Goal: Task Accomplishment & Management: Understand process/instructions

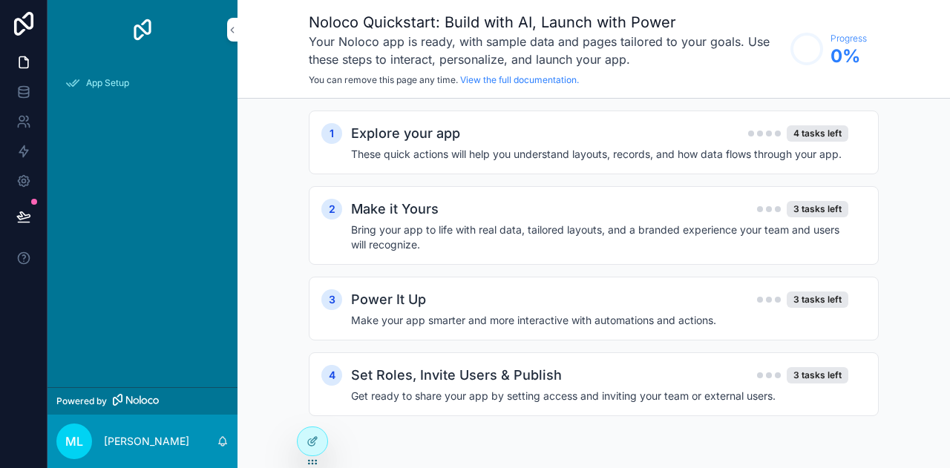
click at [472, 149] on h4 "These quick actions will help you understand layouts, records, and how data flo…" at bounding box center [599, 154] width 497 height 15
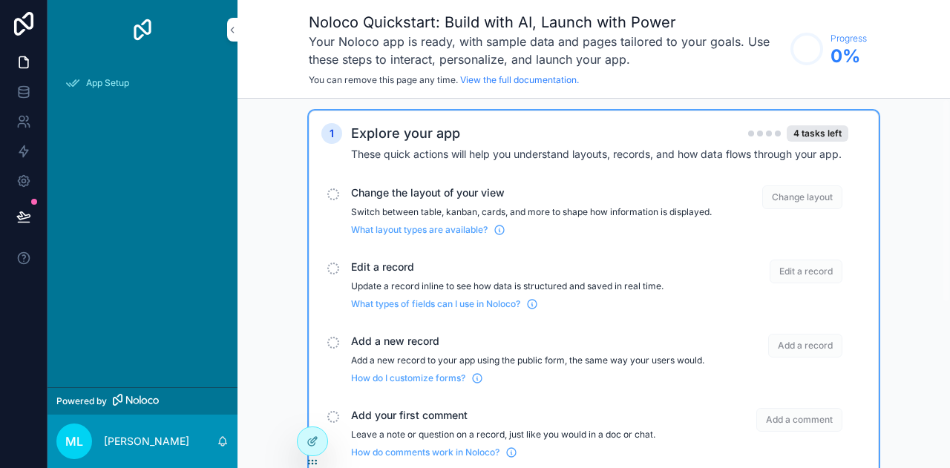
click at [472, 149] on h4 "These quick actions will help you understand layouts, records, and how data flo…" at bounding box center [599, 154] width 497 height 15
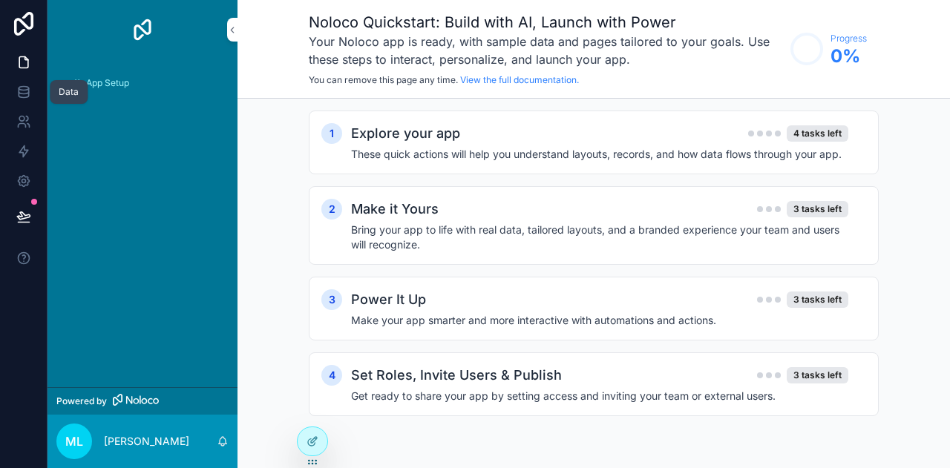
click at [28, 91] on icon at bounding box center [24, 91] width 10 height 6
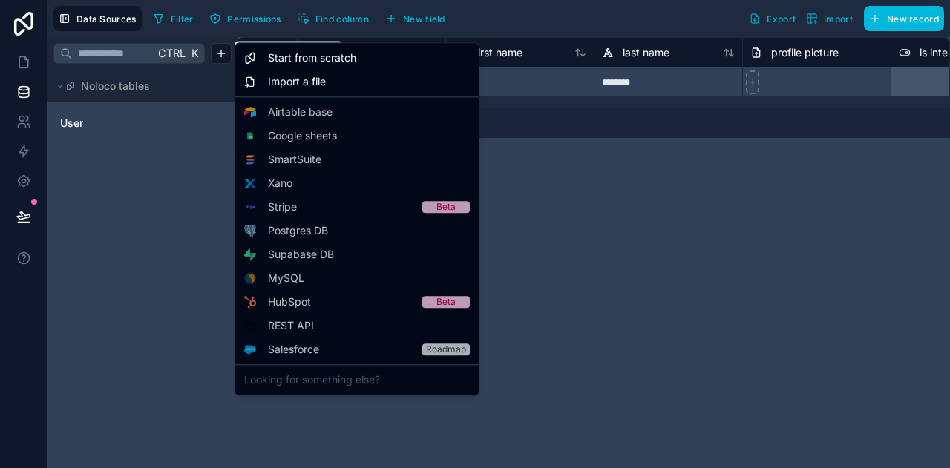
click at [222, 55] on html "**********" at bounding box center [475, 234] width 950 height 468
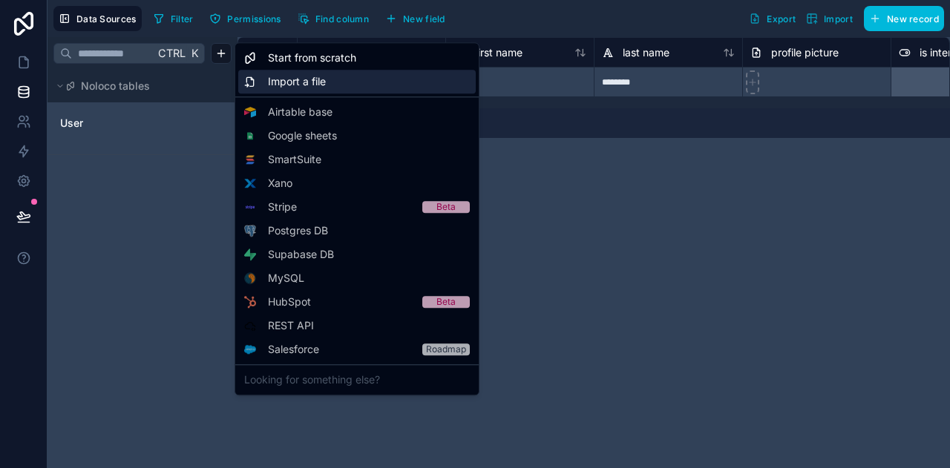
click at [316, 90] on div "Import a file" at bounding box center [357, 82] width 238 height 24
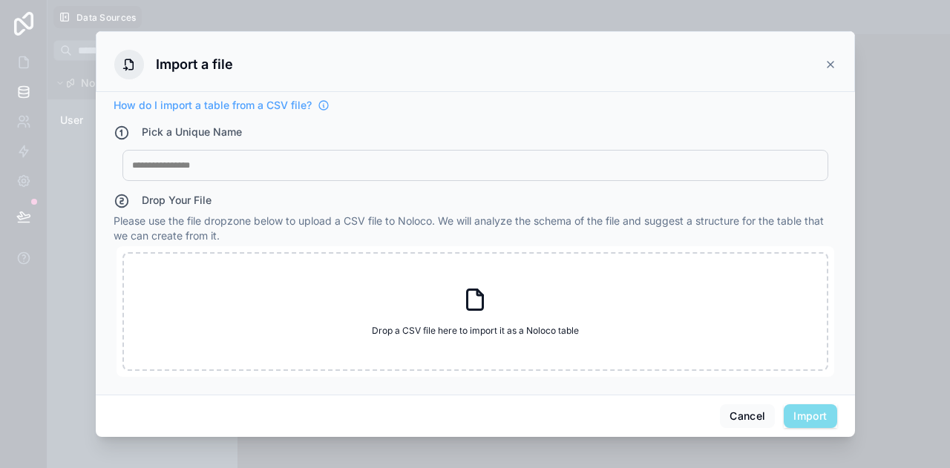
click at [181, 167] on div at bounding box center [475, 166] width 687 height 12
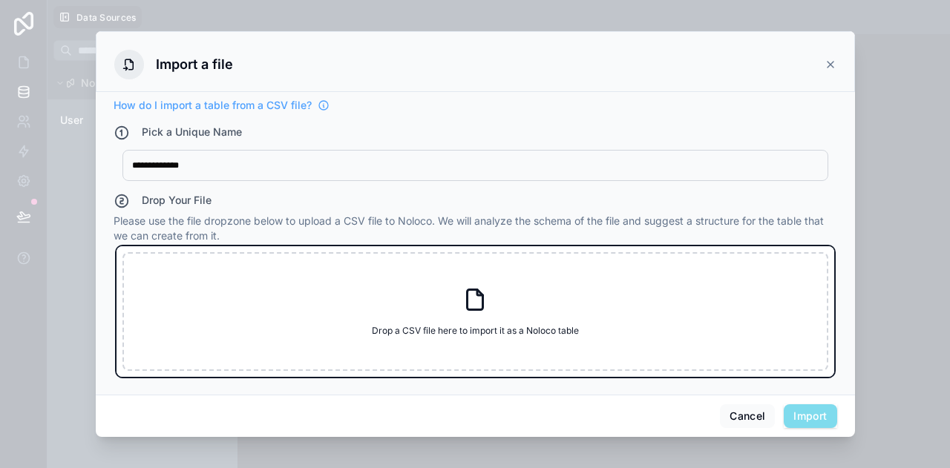
click at [468, 306] on icon at bounding box center [476, 300] width 16 height 20
type input "**********"
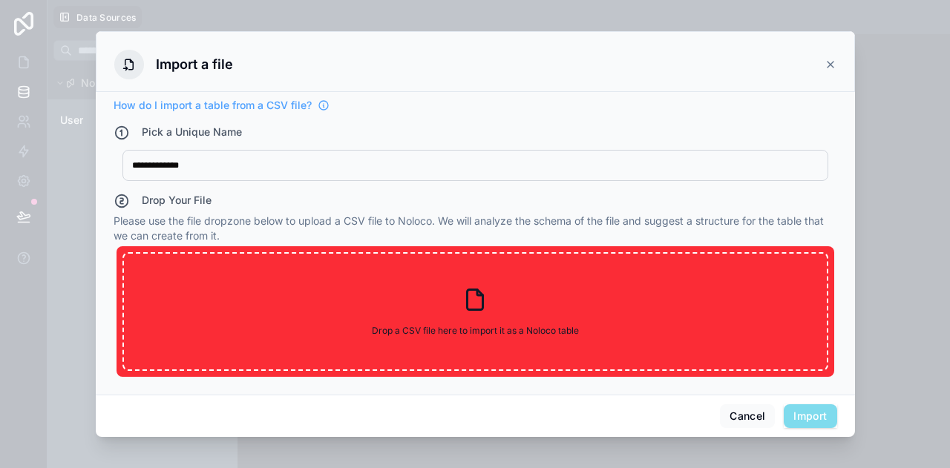
click at [586, 401] on div "Cancel Import" at bounding box center [475, 416] width 759 height 42
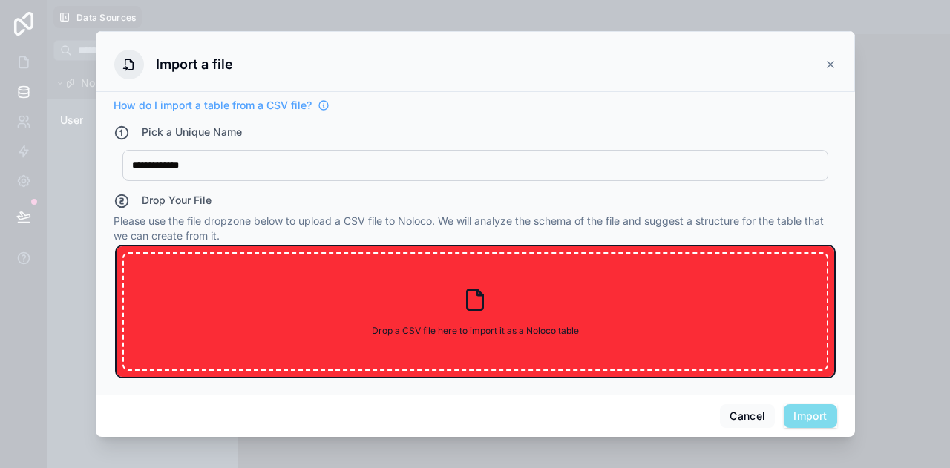
click at [468, 309] on icon at bounding box center [476, 300] width 16 height 20
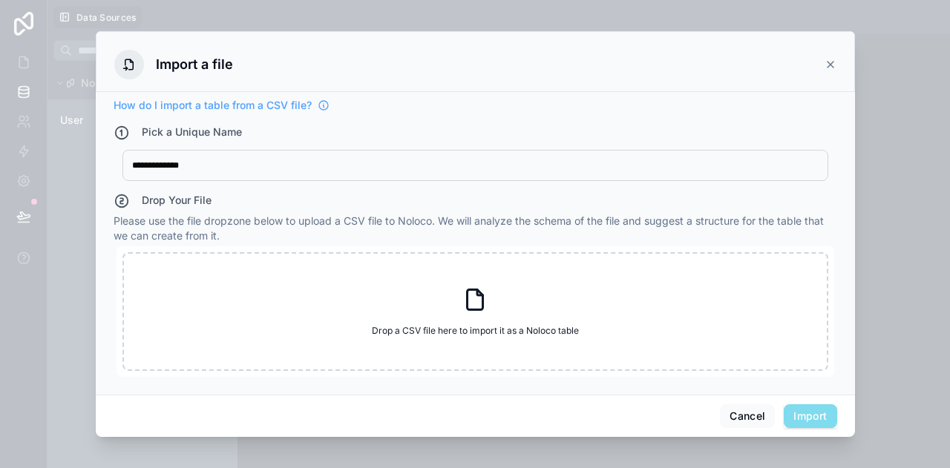
click at [797, 416] on span "Import" at bounding box center [810, 417] width 53 height 24
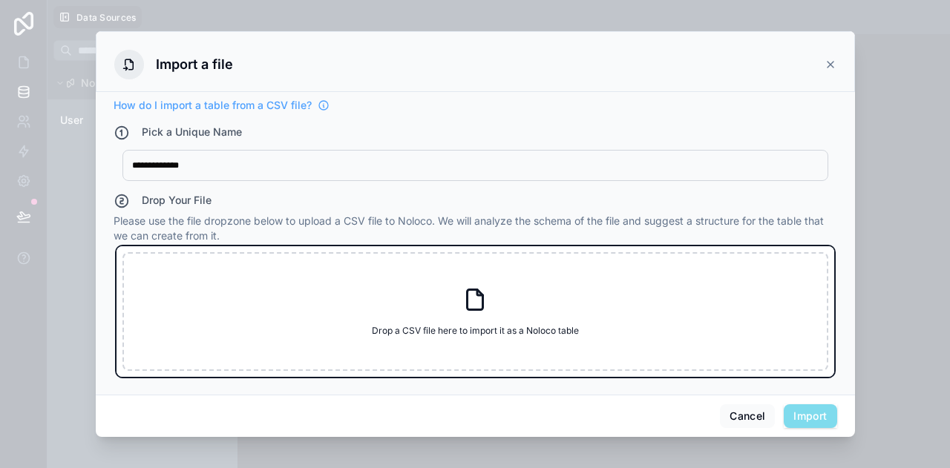
click at [560, 336] on span "Drop a CSV file here to import it as a Noloco table" at bounding box center [475, 331] width 207 height 12
type input "**********"
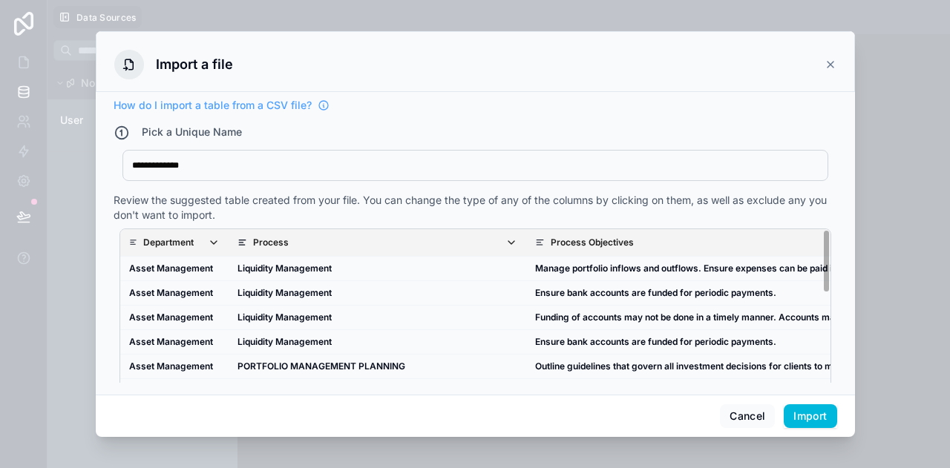
click at [809, 412] on button "Import" at bounding box center [810, 417] width 53 height 24
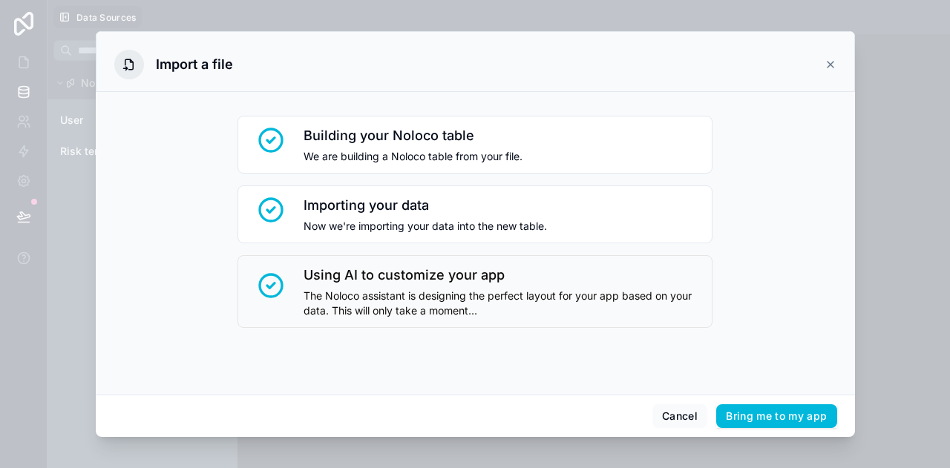
click at [774, 420] on button "Bring me to my app" at bounding box center [776, 417] width 120 height 24
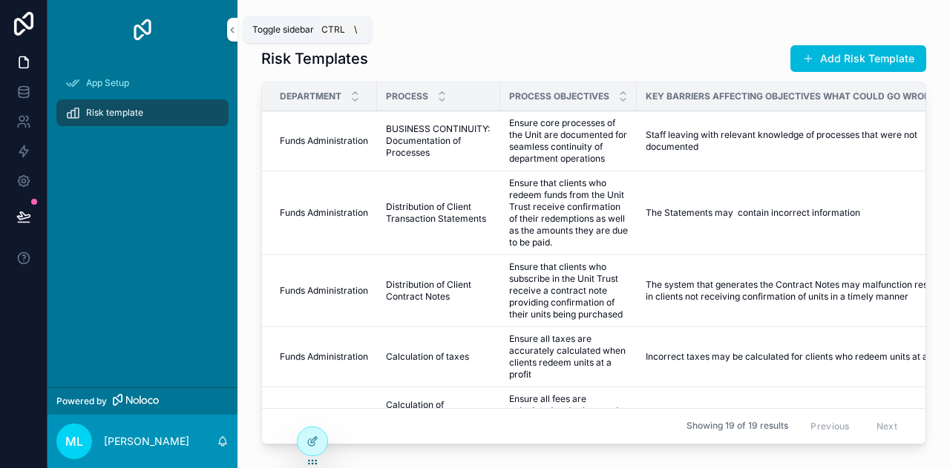
click at [232, 24] on icon "scrollable content" at bounding box center [232, 29] width 10 height 11
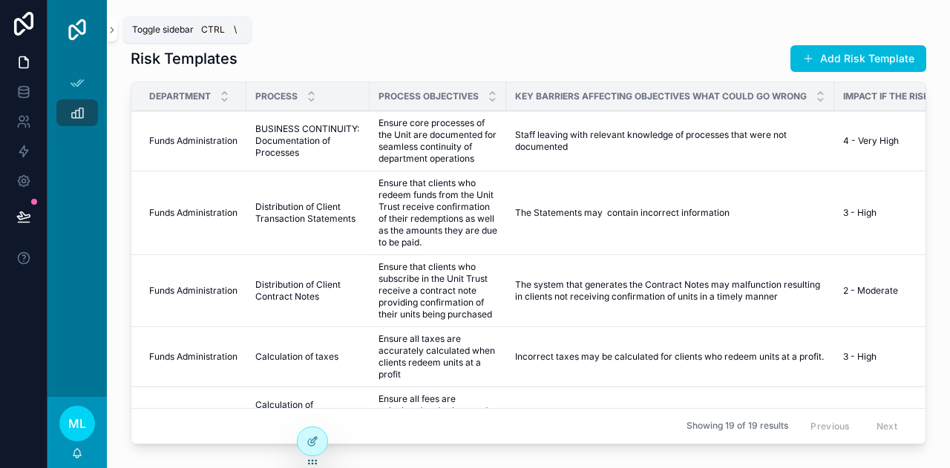
click at [113, 32] on icon "scrollable content" at bounding box center [112, 29] width 10 height 11
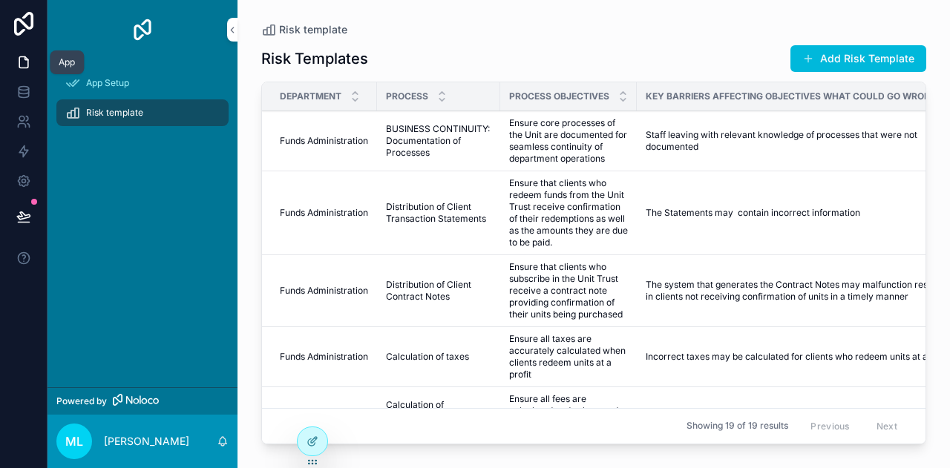
click at [25, 61] on icon at bounding box center [23, 62] width 15 height 15
click at [102, 83] on span "App Setup" at bounding box center [107, 83] width 43 height 12
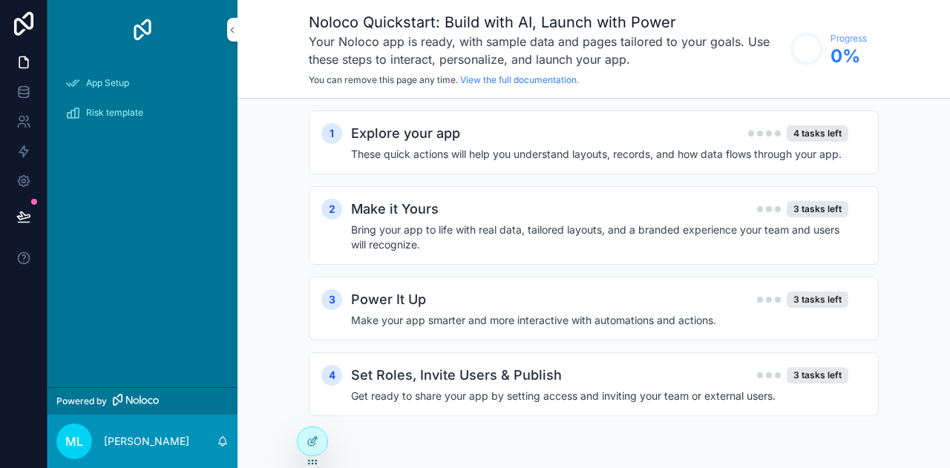
click at [130, 118] on span "Risk template" at bounding box center [114, 113] width 57 height 12
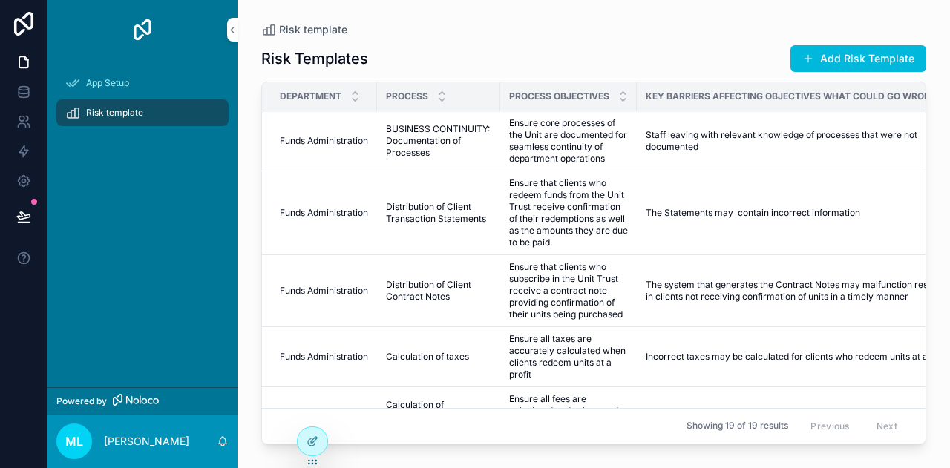
click at [105, 85] on span "App Setup" at bounding box center [107, 83] width 43 height 12
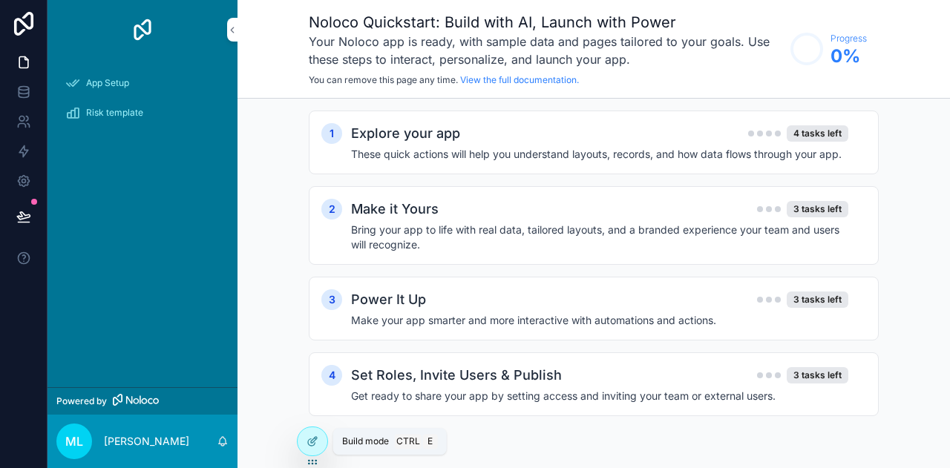
click at [318, 442] on div at bounding box center [313, 442] width 30 height 28
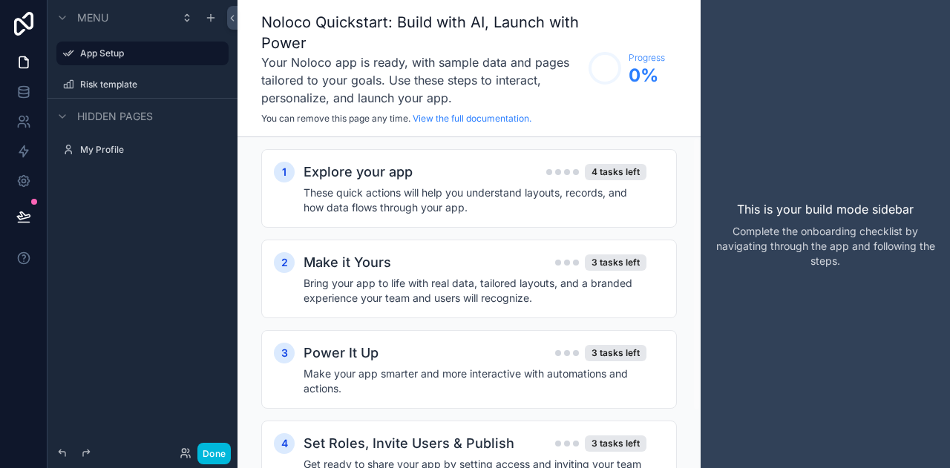
click at [788, 212] on p "This is your build mode sidebar" at bounding box center [825, 209] width 177 height 18
click at [459, 174] on div "Explore your app 4 tasks left" at bounding box center [475, 172] width 343 height 21
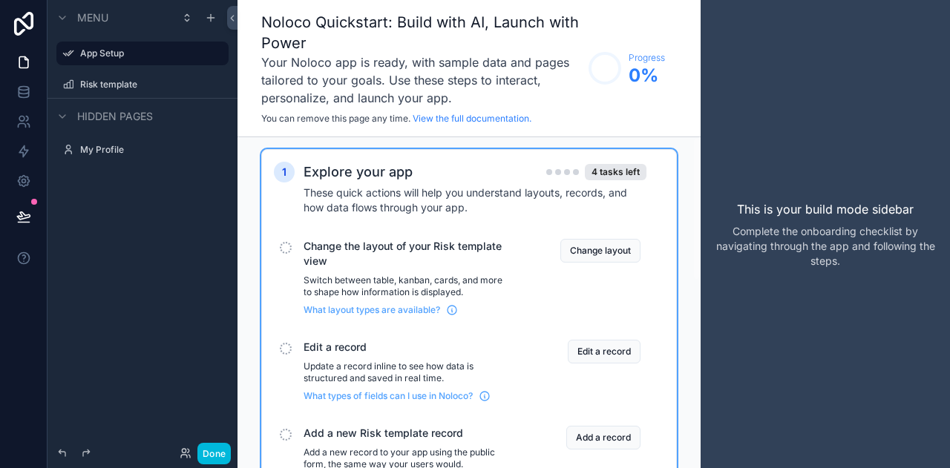
click at [283, 248] on div "scrollable content" at bounding box center [286, 248] width 12 height 12
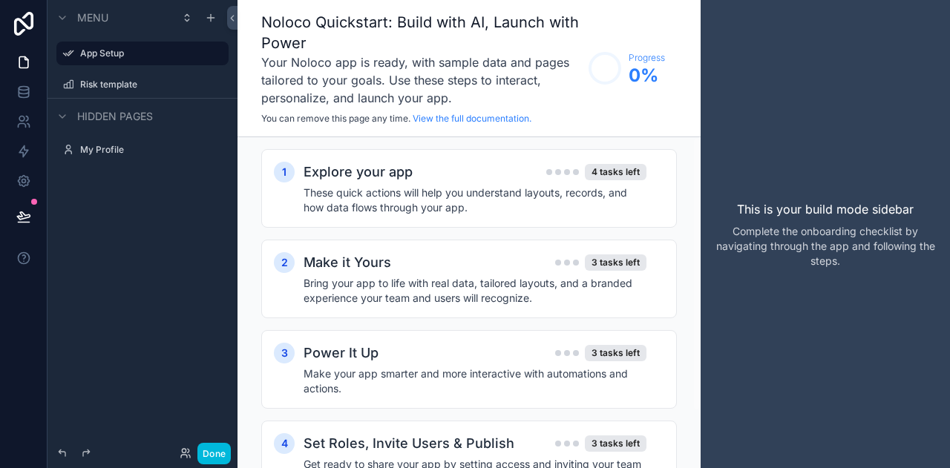
click at [314, 191] on h4 "These quick actions will help you understand layouts, records, and how data flo…" at bounding box center [475, 201] width 343 height 30
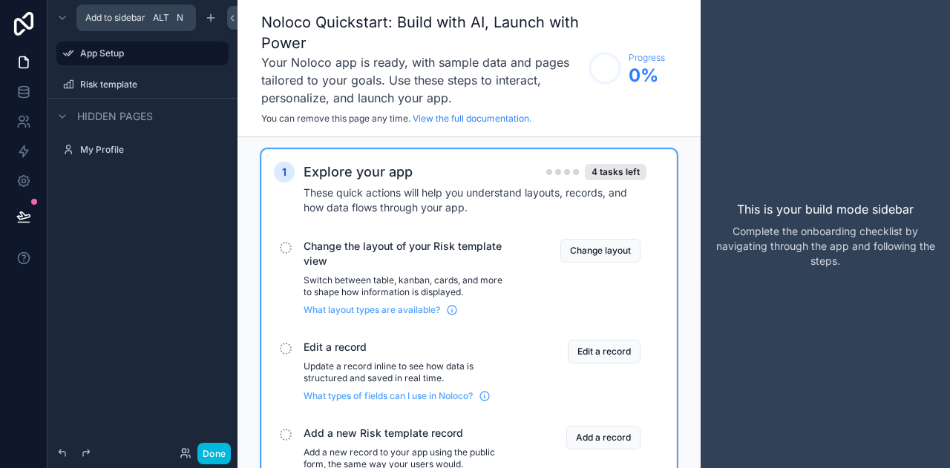
click at [211, 19] on icon "scrollable content" at bounding box center [211, 17] width 0 height 7
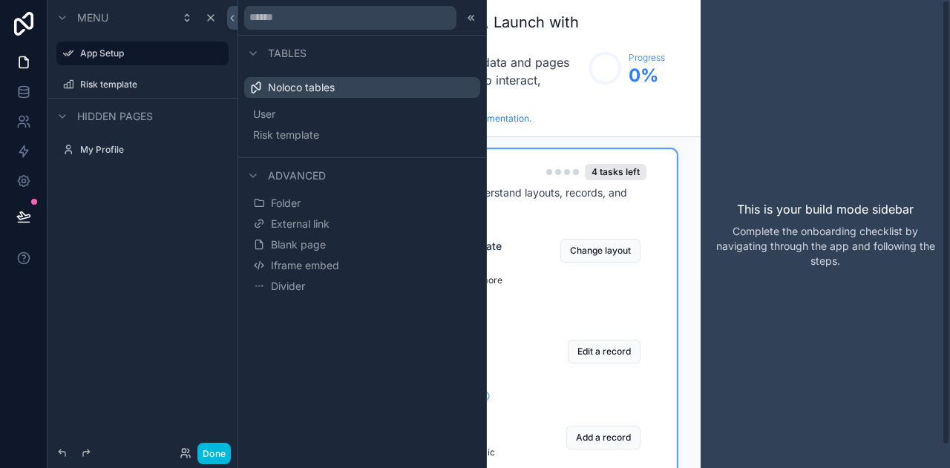
click at [849, 76] on div "This is your build mode sidebar Complete the onboarding checklist by navigating…" at bounding box center [825, 234] width 249 height 468
click at [474, 22] on icon at bounding box center [471, 18] width 12 height 12
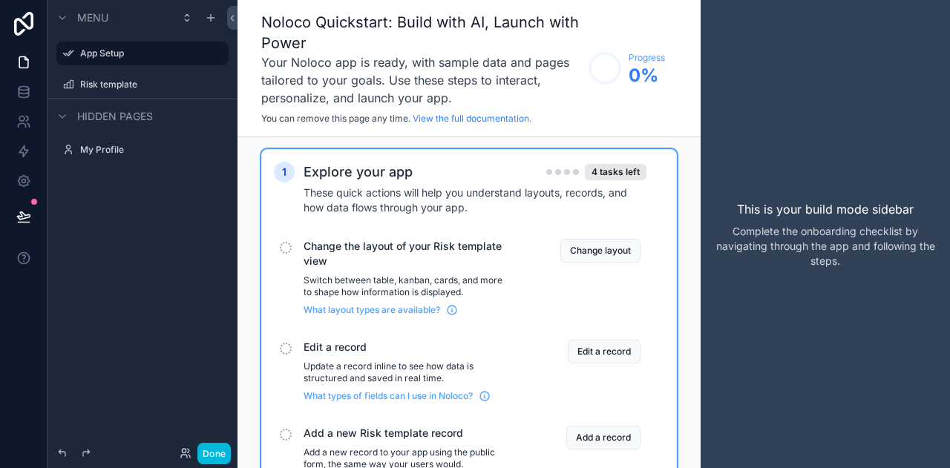
click at [468, 118] on link "View the full documentation." at bounding box center [472, 118] width 119 height 11
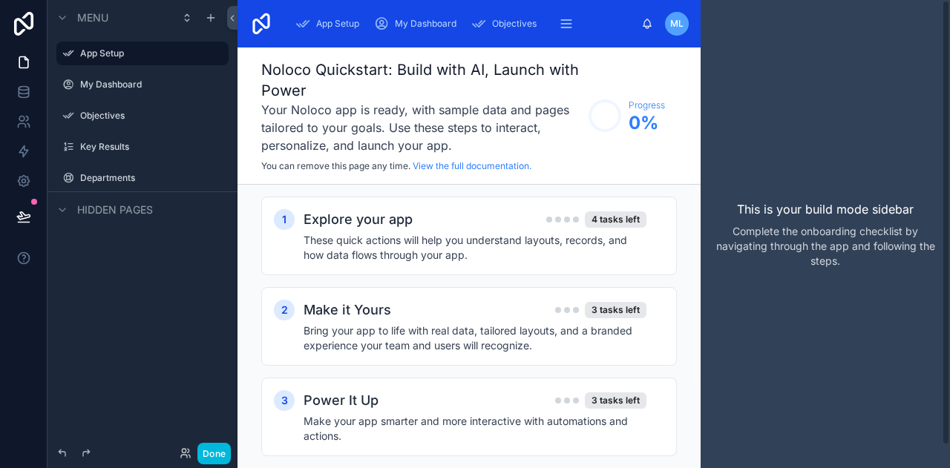
click at [867, 174] on div "This is your build mode sidebar Complete the onboarding checklist by navigating…" at bounding box center [825, 234] width 249 height 468
click at [395, 229] on h2 "Explore your app" at bounding box center [358, 219] width 109 height 21
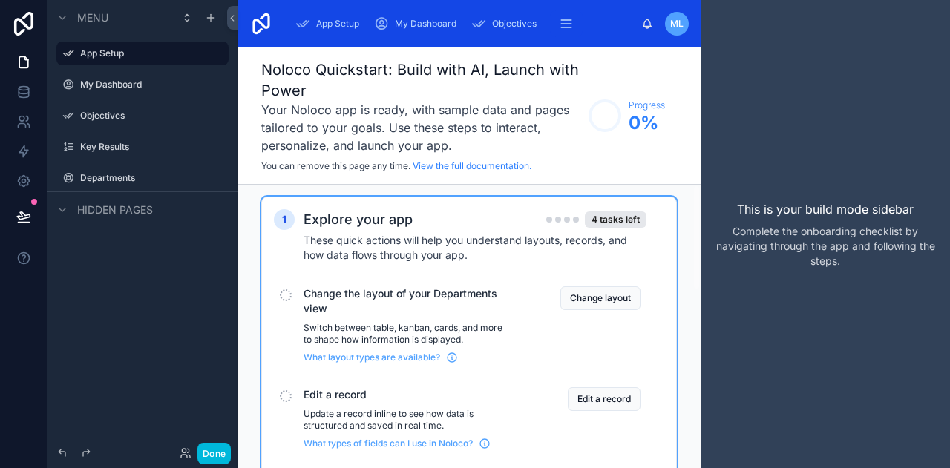
click at [610, 296] on button "Change layout" at bounding box center [600, 299] width 80 height 24
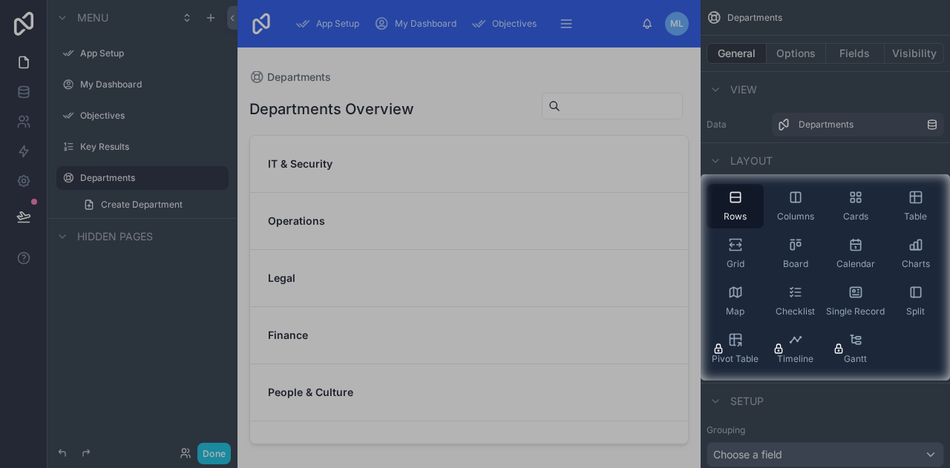
drag, startPoint x: 681, startPoint y: 166, endPoint x: 683, endPoint y: 204, distance: 38.6
click at [683, 204] on div at bounding box center [475, 234] width 950 height 468
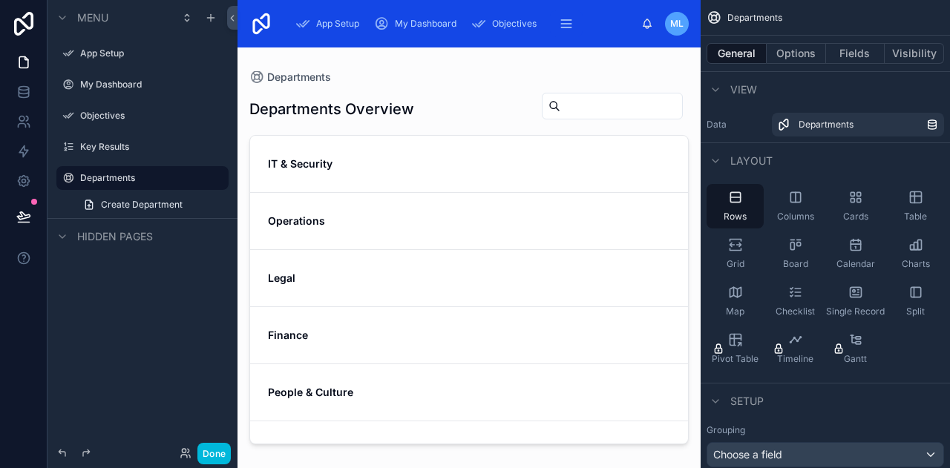
drag, startPoint x: 687, startPoint y: 198, endPoint x: 686, endPoint y: 293, distance: 95.0
click at [686, 293] on div at bounding box center [469, 249] width 463 height 403
click at [532, 167] on div "IT & Security" at bounding box center [469, 164] width 402 height 15
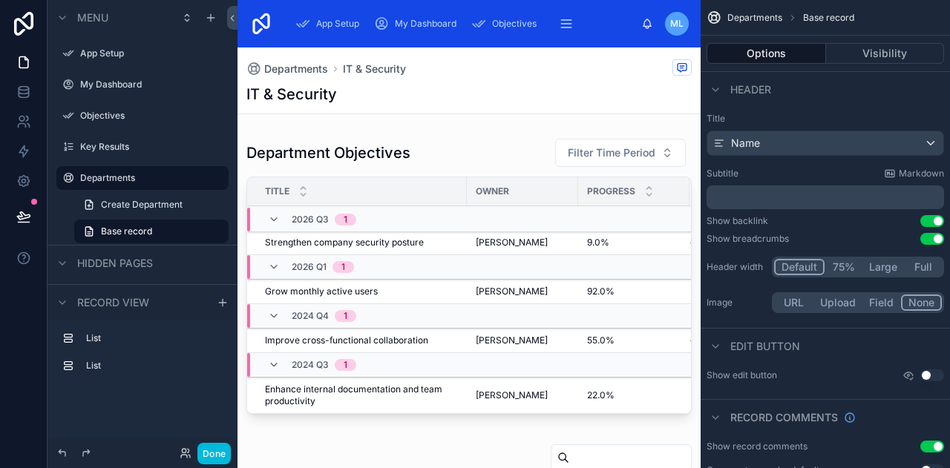
click at [687, 158] on div at bounding box center [469, 279] width 463 height 294
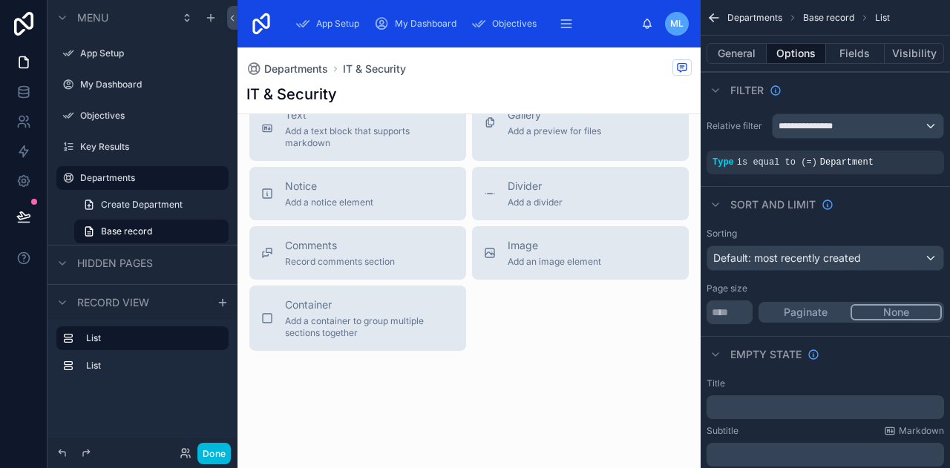
scroll to position [1097, 0]
click at [106, 151] on label "Key Results" at bounding box center [150, 147] width 140 height 12
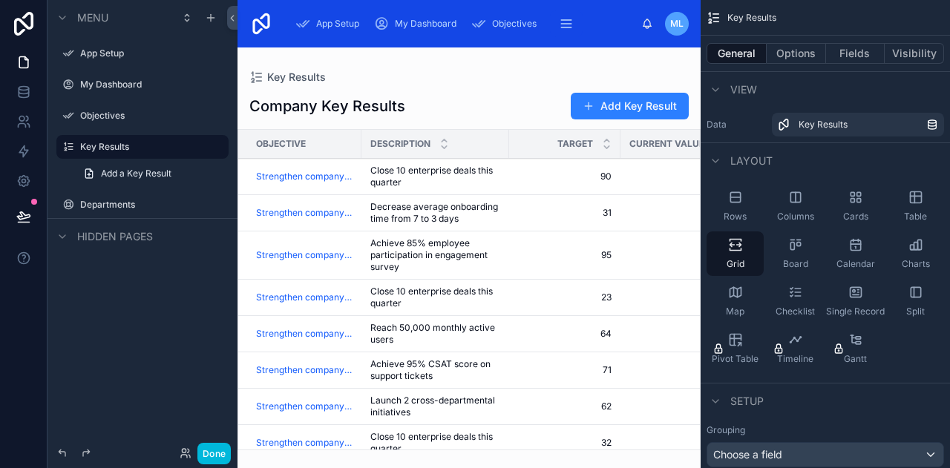
click at [113, 57] on label "App Setup" at bounding box center [150, 54] width 140 height 12
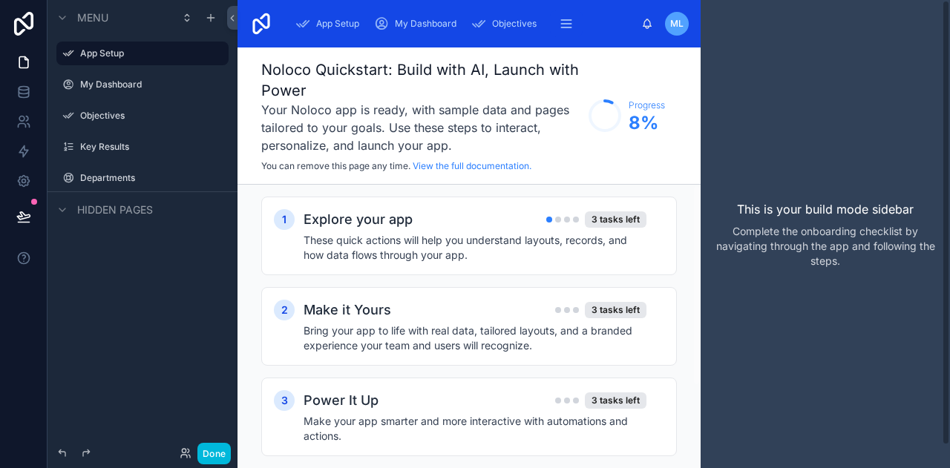
click at [863, 216] on p "This is your build mode sidebar" at bounding box center [825, 209] width 177 height 18
click at [506, 23] on span "Objectives" at bounding box center [514, 24] width 45 height 12
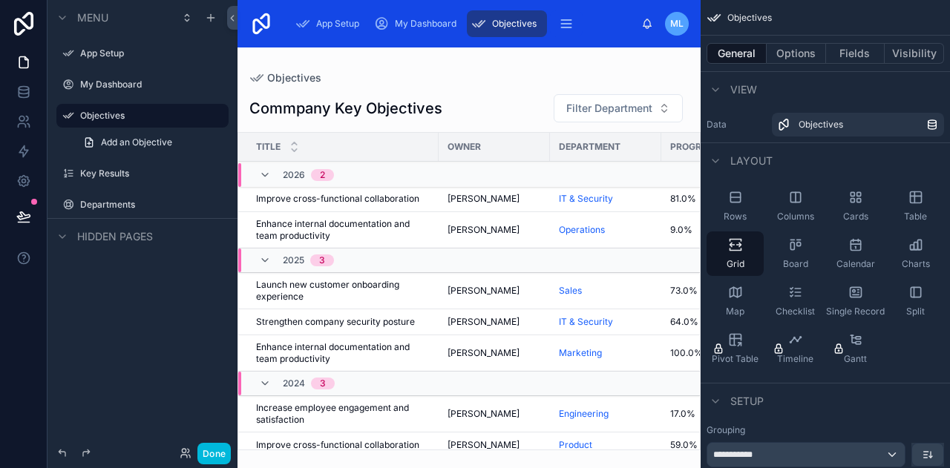
click at [909, 258] on div "Charts" at bounding box center [915, 254] width 57 height 45
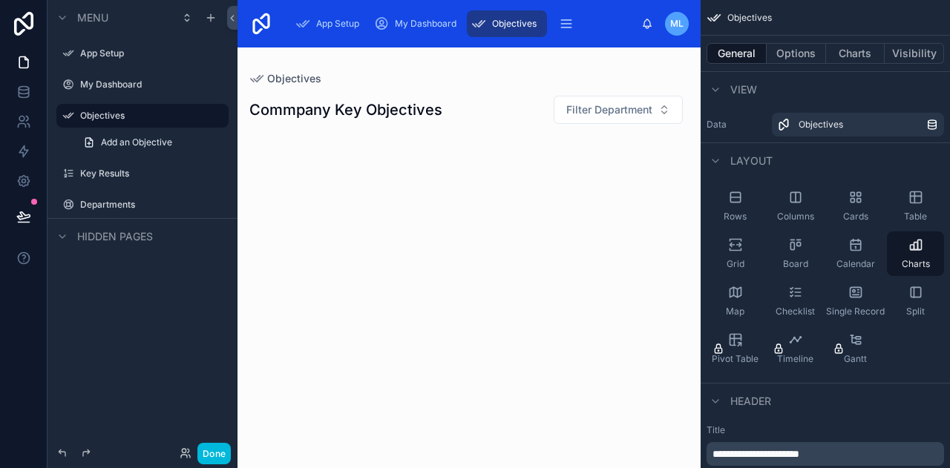
click at [917, 206] on div "Table" at bounding box center [915, 206] width 57 height 45
